Goal: Find specific page/section: Find specific page/section

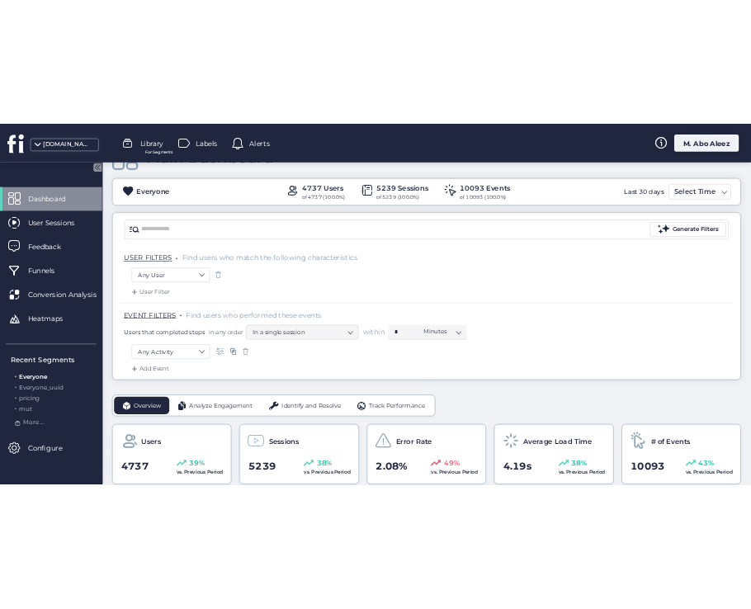
scroll to position [82, 0]
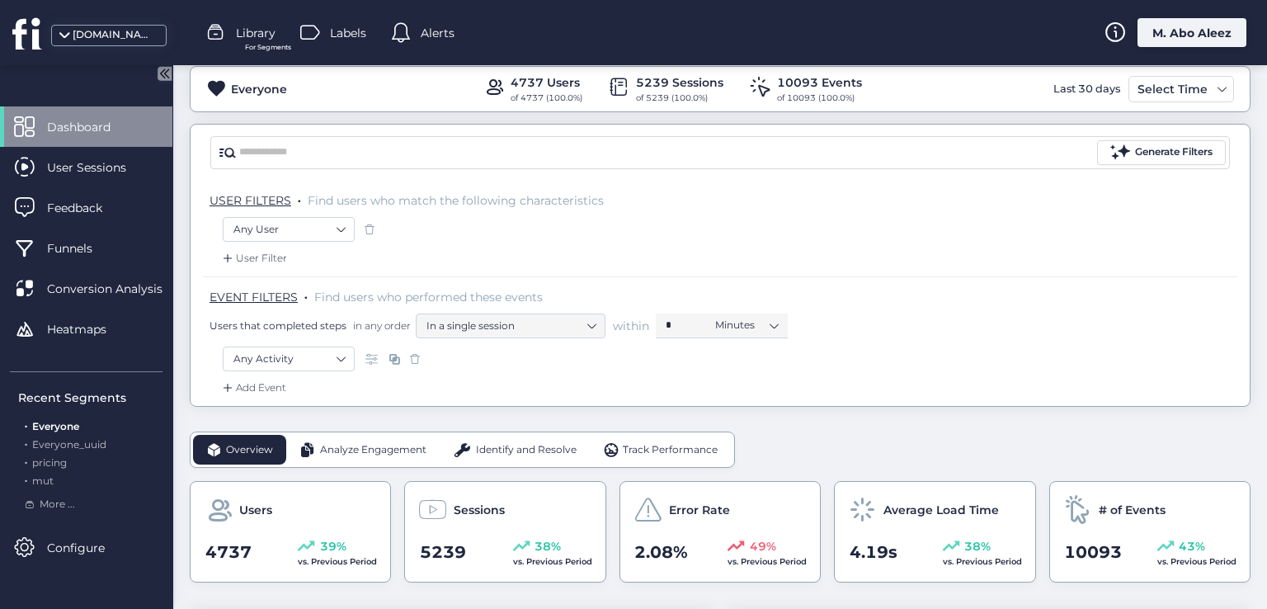
drag, startPoint x: 653, startPoint y: 166, endPoint x: 657, endPoint y: 174, distance: 8.9
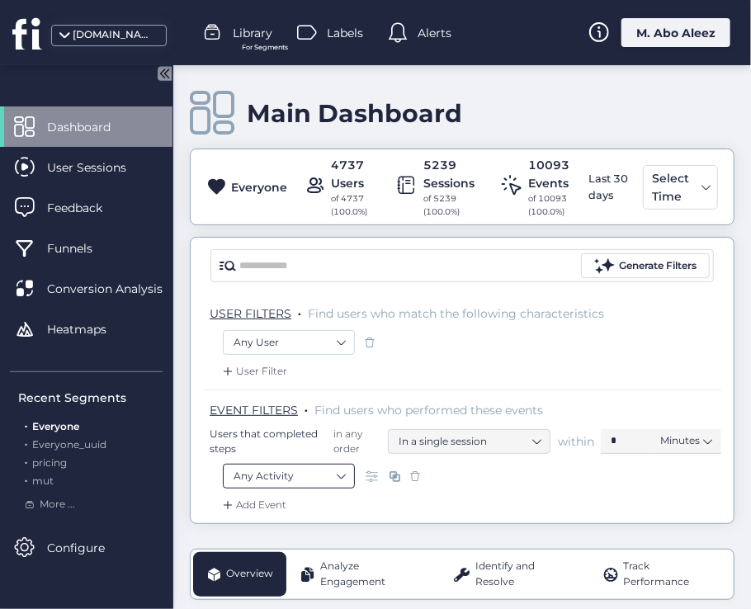
click at [334, 471] on nz-select-item "Any Activity" at bounding box center [288, 476] width 111 height 25
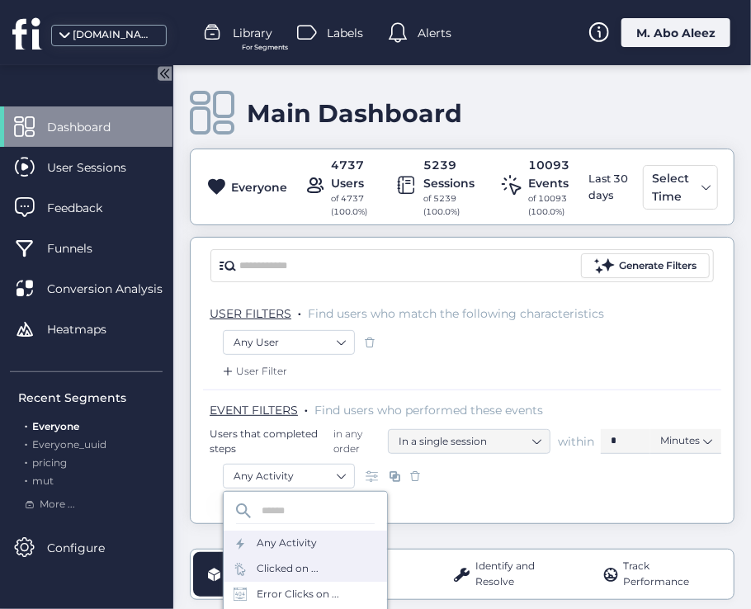
click at [307, 569] on div "Clicked on ..." at bounding box center [287, 569] width 62 height 16
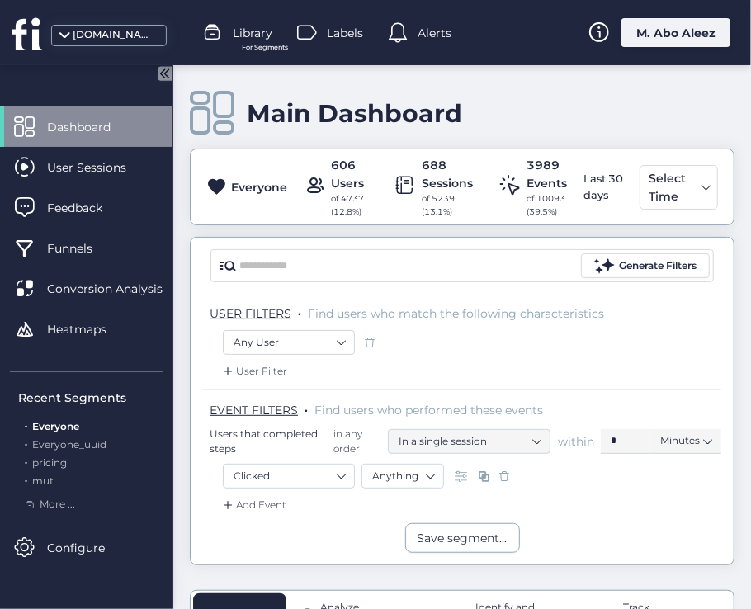
click at [501, 473] on span at bounding box center [504, 476] width 16 height 16
